Goal: Find specific page/section: Find specific page/section

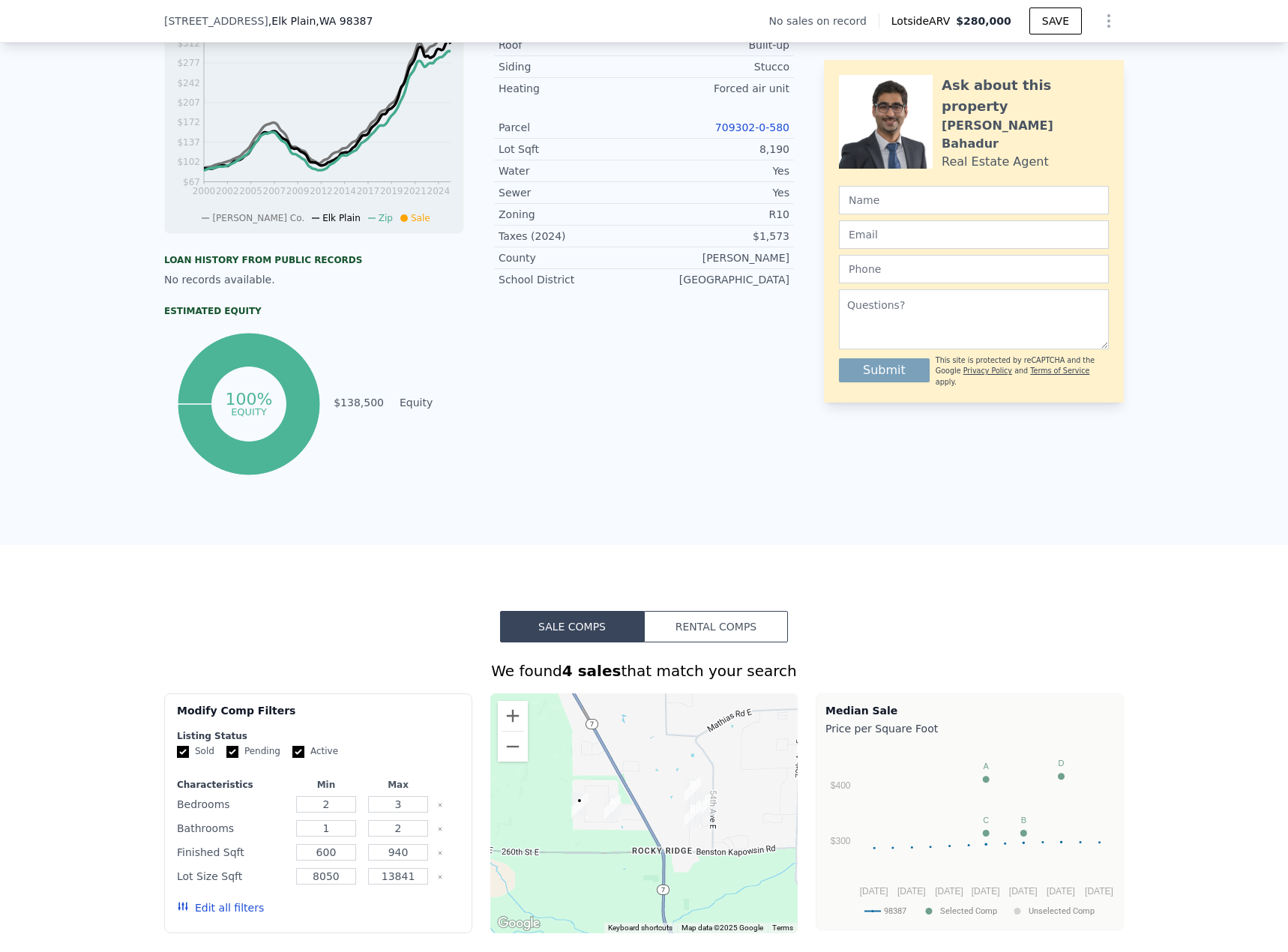
scroll to position [145, 0]
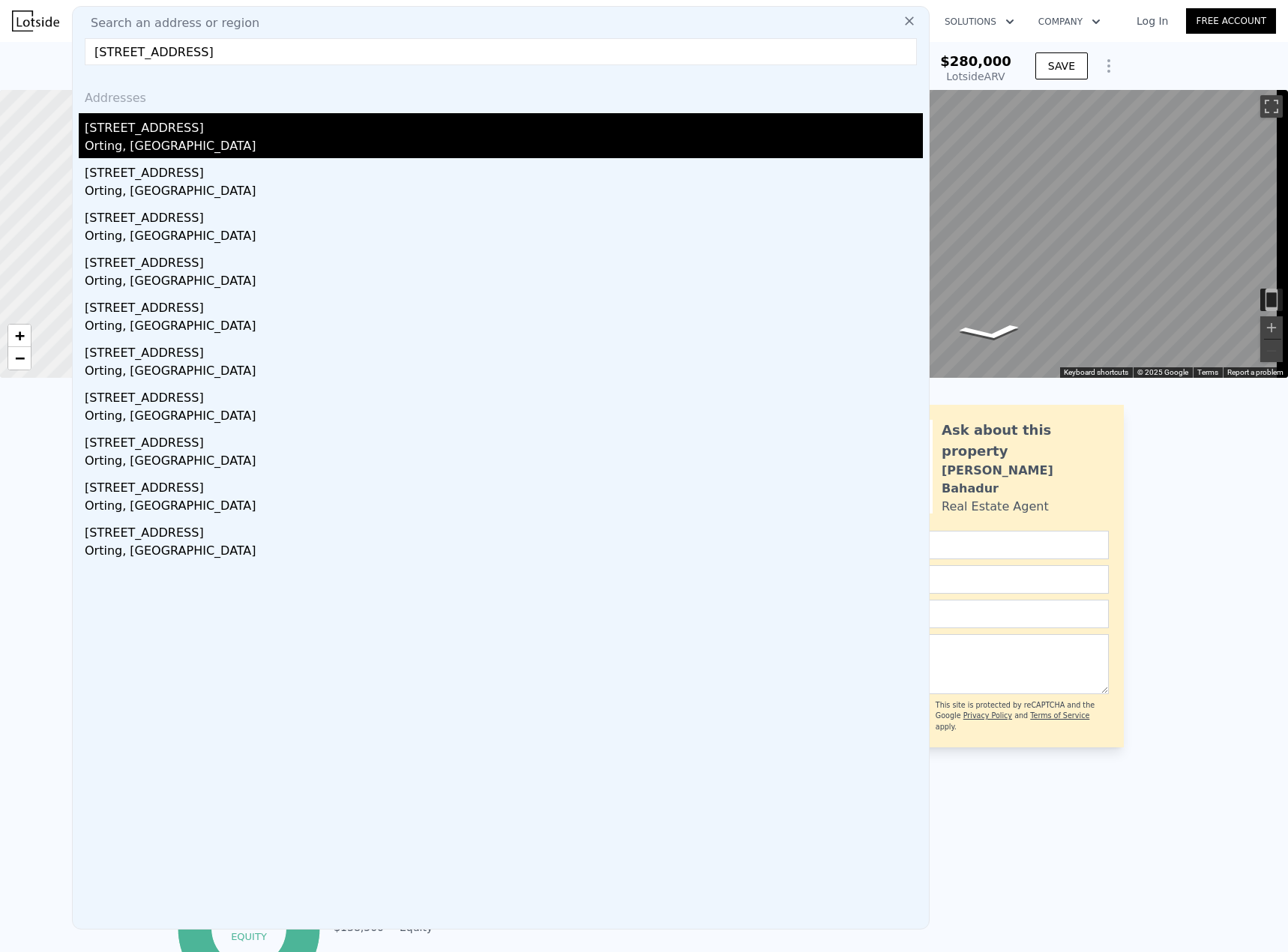
type input "[STREET_ADDRESS]"
click at [352, 136] on div "[STREET_ADDRESS]" at bounding box center [504, 125] width 839 height 24
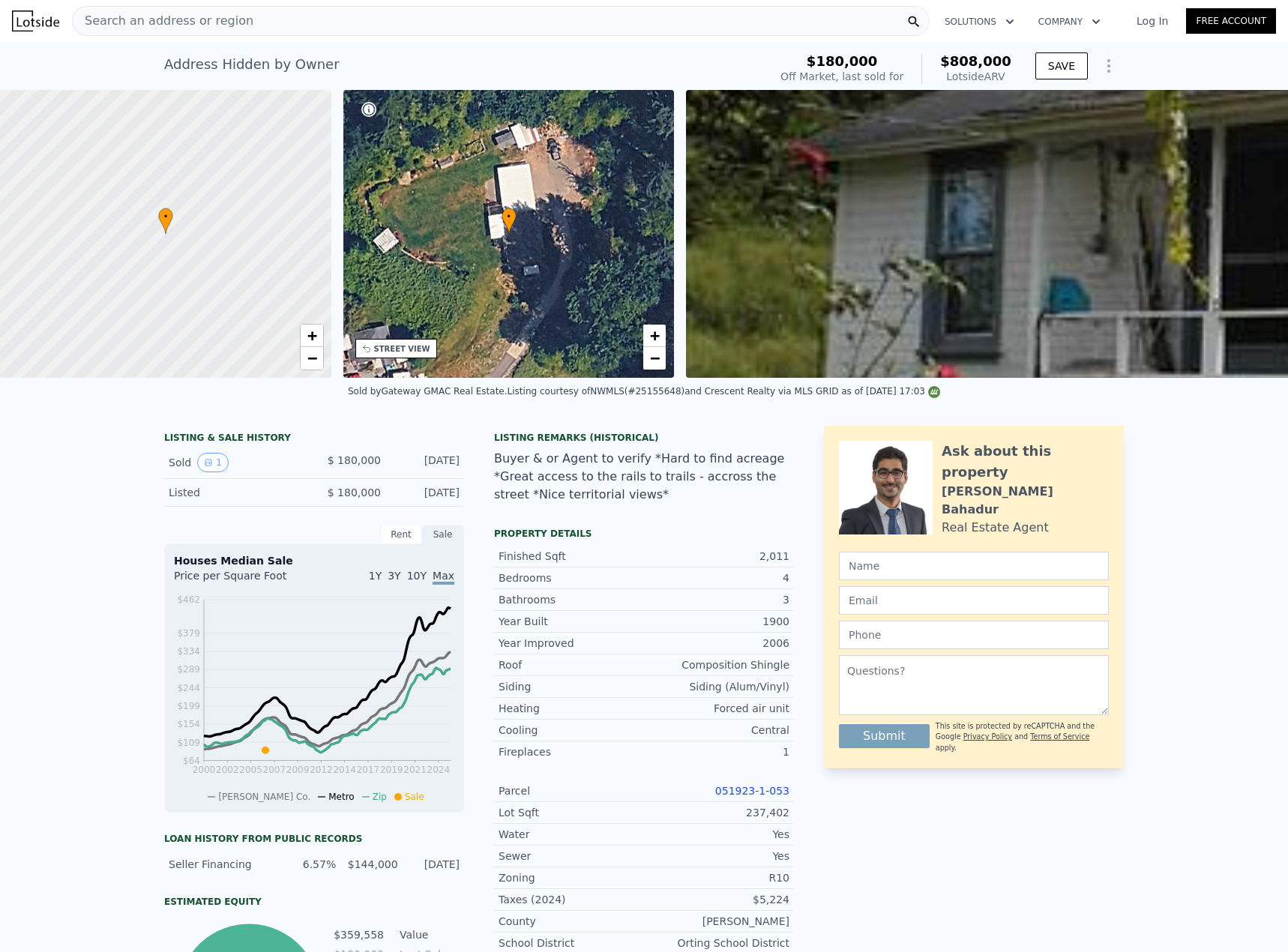
click at [213, 18] on span "Search an address or region" at bounding box center [163, 20] width 181 height 18
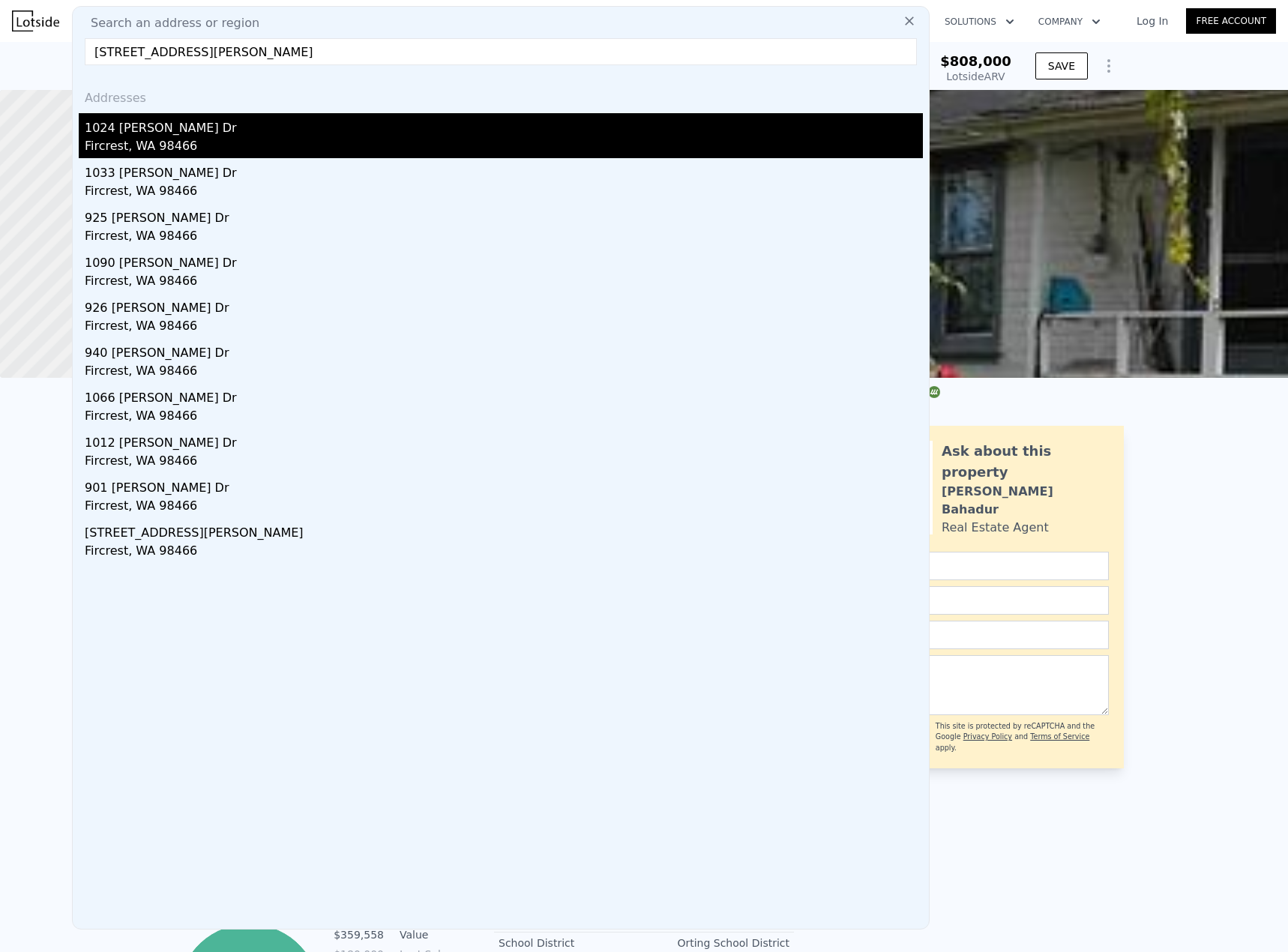
type input "[STREET_ADDRESS][PERSON_NAME]"
click at [136, 141] on div "Fircrest, WA 98466" at bounding box center [504, 147] width 839 height 21
